Goal: Transaction & Acquisition: Obtain resource

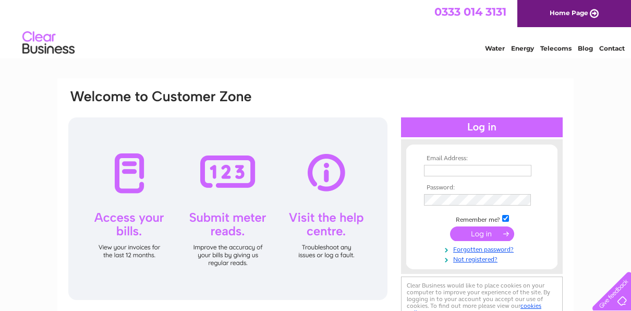
click at [481, 172] on input "text" at bounding box center [477, 170] width 107 height 11
type input "sam@stopwatchproperty.co.uk"
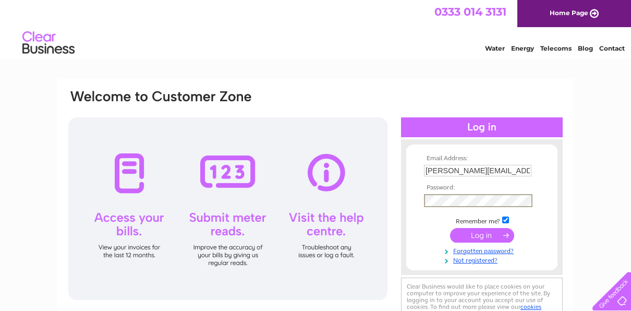
click at [480, 237] on input "submit" at bounding box center [482, 235] width 64 height 15
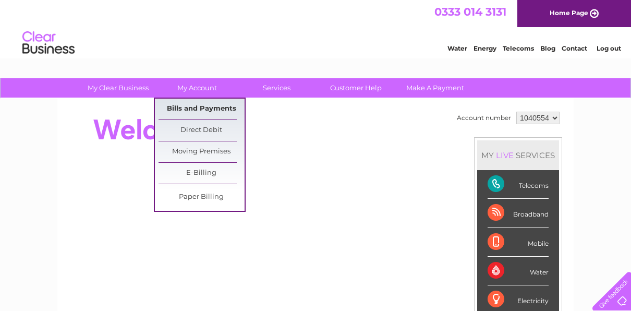
click at [192, 107] on link "Bills and Payments" at bounding box center [201, 109] width 86 height 21
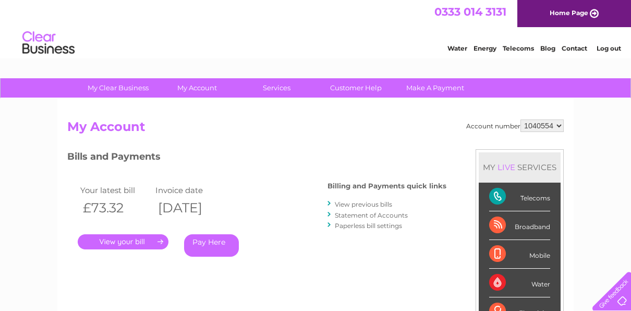
click at [359, 200] on link "View previous bills" at bounding box center [363, 204] width 57 height 8
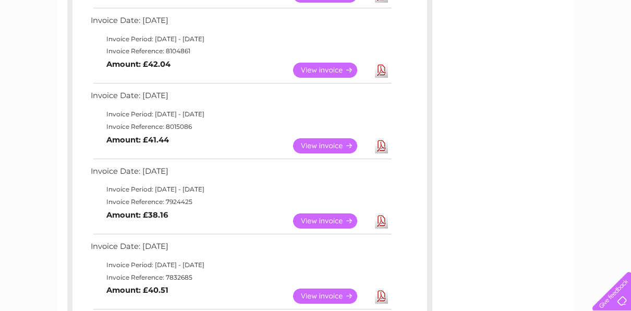
scroll to position [313, 0]
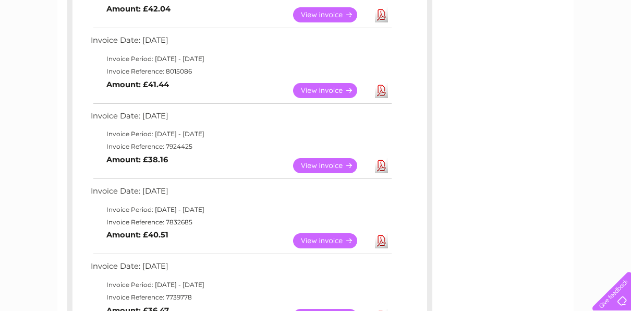
click at [381, 163] on link "Download" at bounding box center [381, 165] width 13 height 15
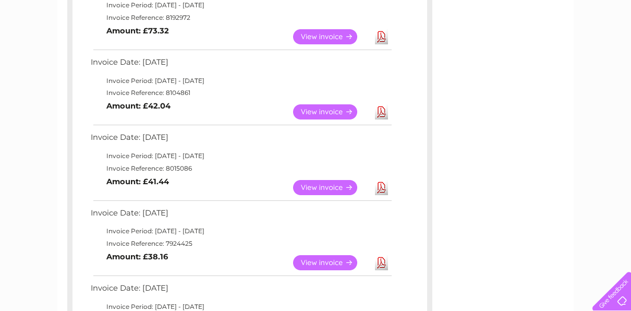
scroll to position [208, 0]
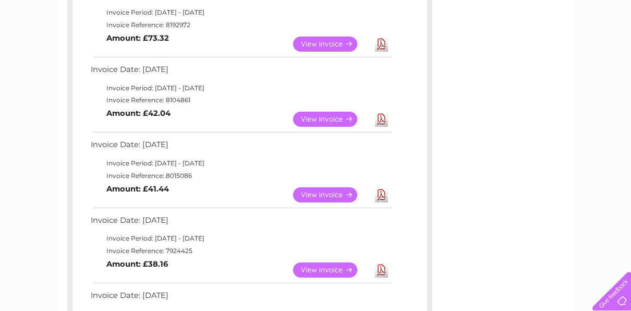
click at [379, 194] on link "Download" at bounding box center [381, 194] width 13 height 15
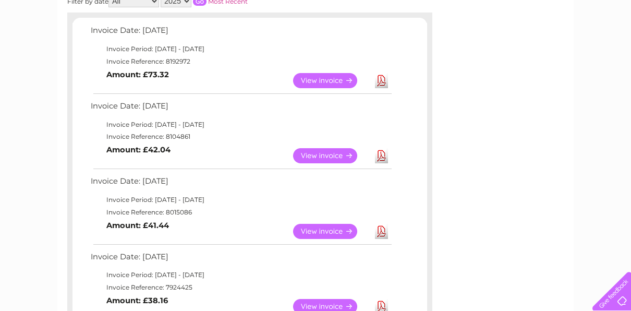
scroll to position [156, 0]
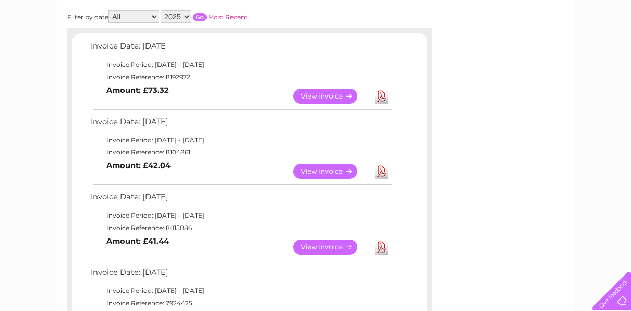
click at [381, 171] on link "Download" at bounding box center [381, 171] width 13 height 15
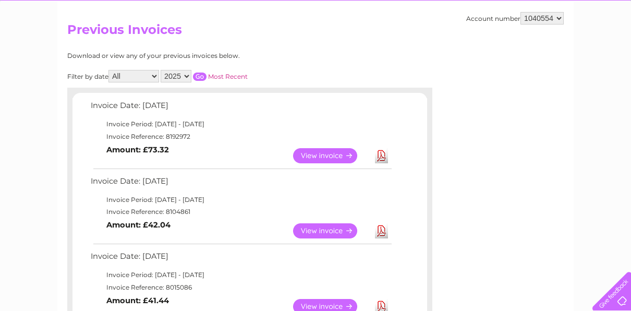
scroll to position [52, 0]
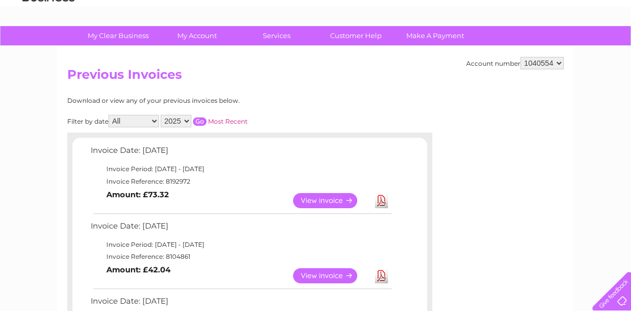
click at [383, 200] on link "Download" at bounding box center [381, 200] width 13 height 15
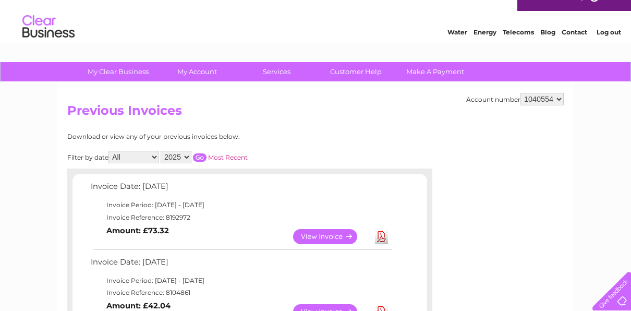
scroll to position [0, 0]
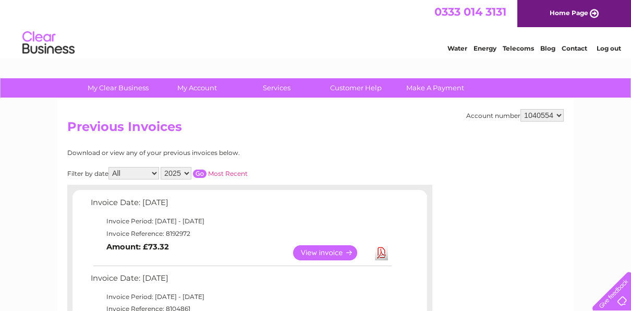
click at [612, 49] on link "Log out" at bounding box center [608, 48] width 24 height 8
